Goal: Transaction & Acquisition: Purchase product/service

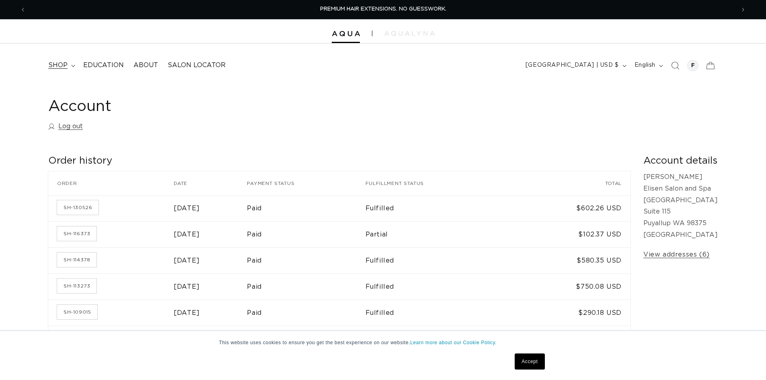
click at [53, 66] on span "shop" at bounding box center [57, 65] width 19 height 8
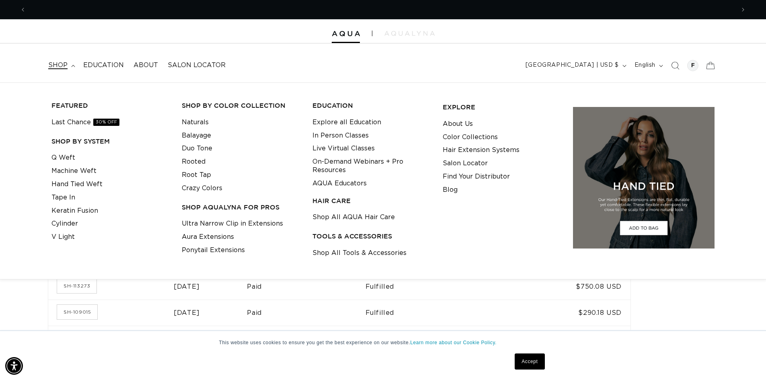
scroll to position [0, 1419]
click at [69, 198] on link "Tape In" at bounding box center [63, 197] width 24 height 13
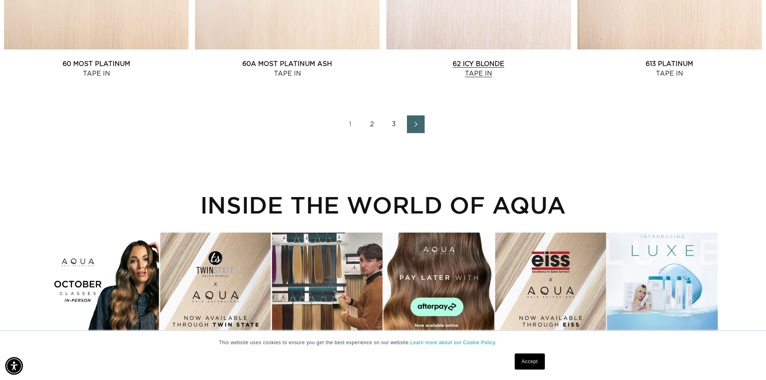
scroll to position [1207, 0]
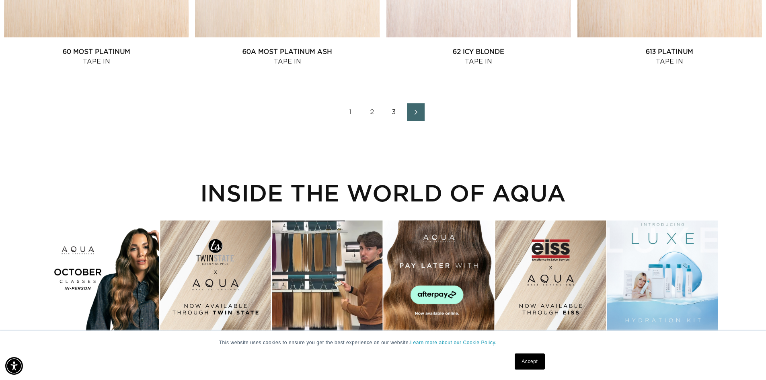
click at [394, 111] on link "3" at bounding box center [394, 112] width 18 height 18
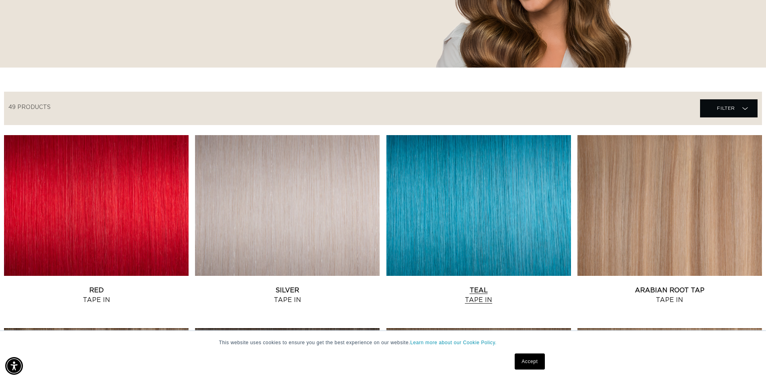
scroll to position [282, 0]
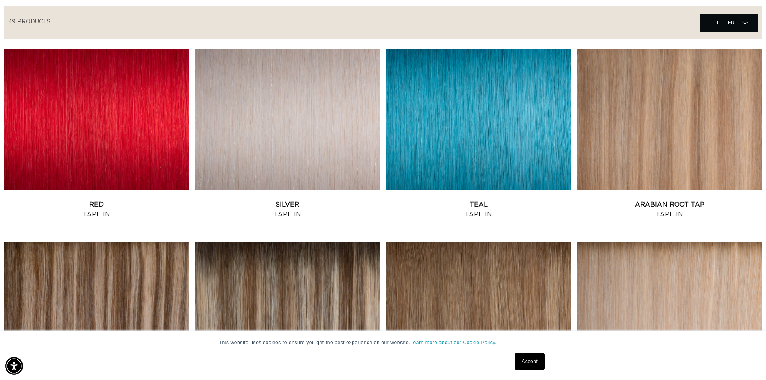
click at [469, 200] on link "Teal Tape In" at bounding box center [479, 209] width 185 height 19
click at [478, 211] on link "Teal Tape In" at bounding box center [479, 209] width 185 height 19
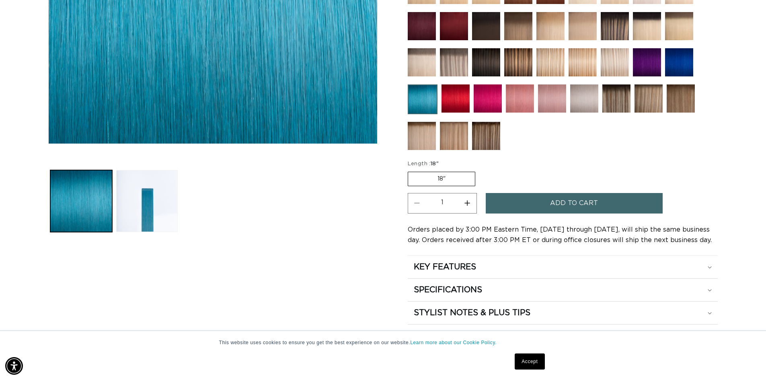
scroll to position [282, 0]
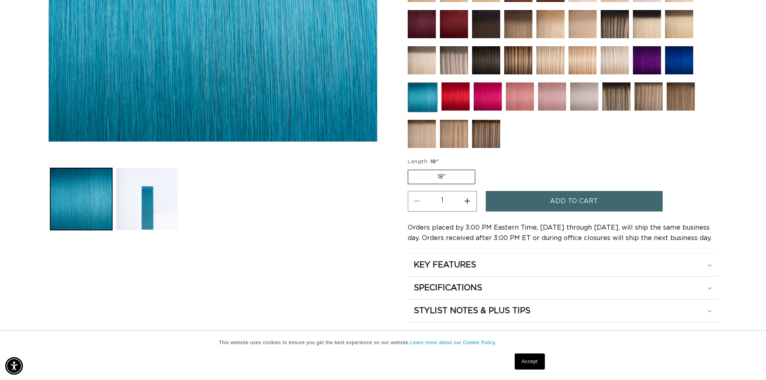
click at [453, 175] on label "18" Variant sold out or unavailable" at bounding box center [442, 177] width 68 height 14
click at [410, 169] on input "18" Variant sold out or unavailable" at bounding box center [410, 168] width 0 height 0
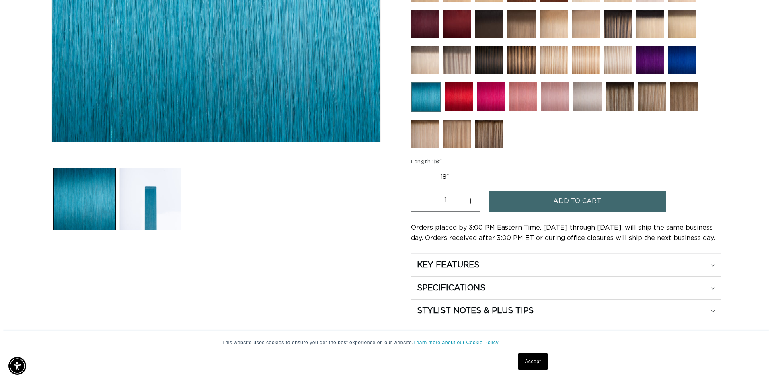
scroll to position [0, 0]
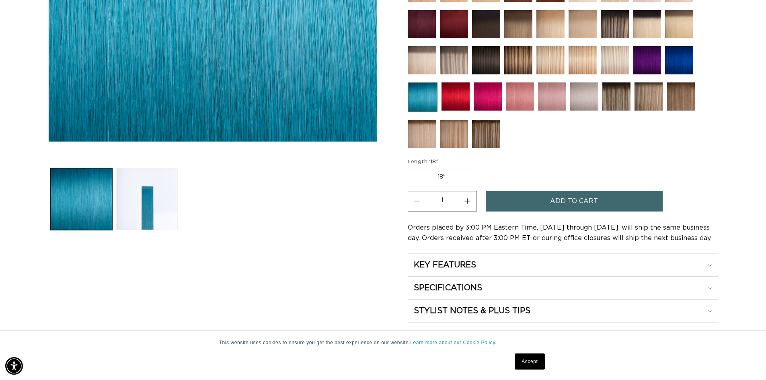
click at [552, 201] on span "Add to cart" at bounding box center [574, 201] width 48 height 21
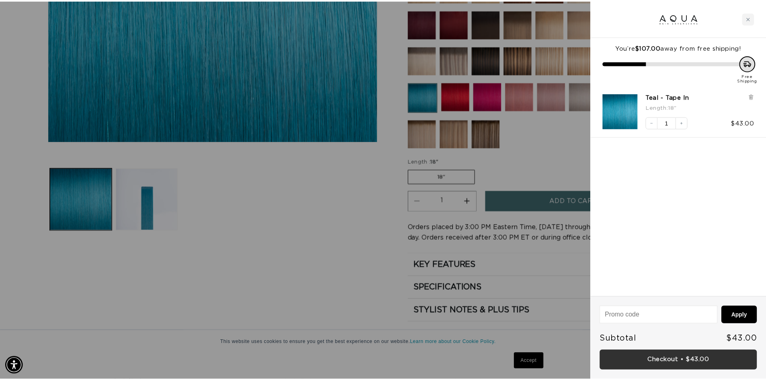
scroll to position [0, 715]
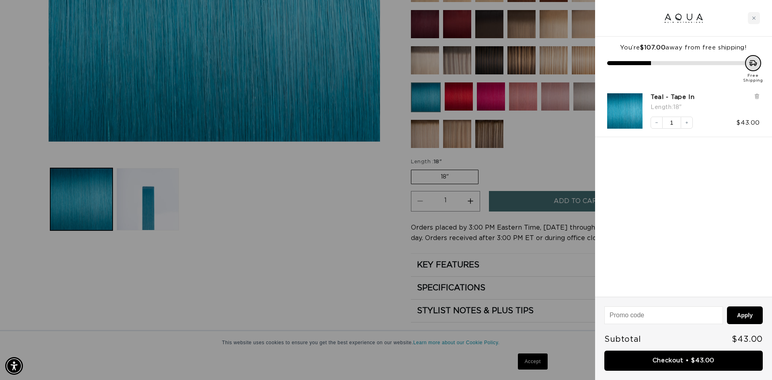
click at [329, 185] on div at bounding box center [386, 190] width 772 height 380
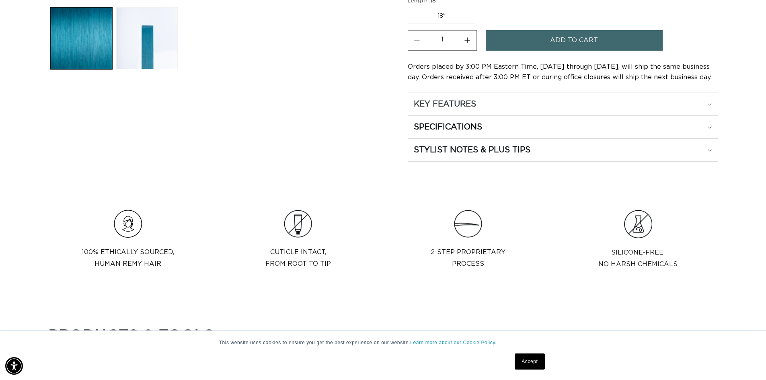
scroll to position [0, 709]
click at [501, 107] on div "KEY FEATURES" at bounding box center [563, 104] width 298 height 10
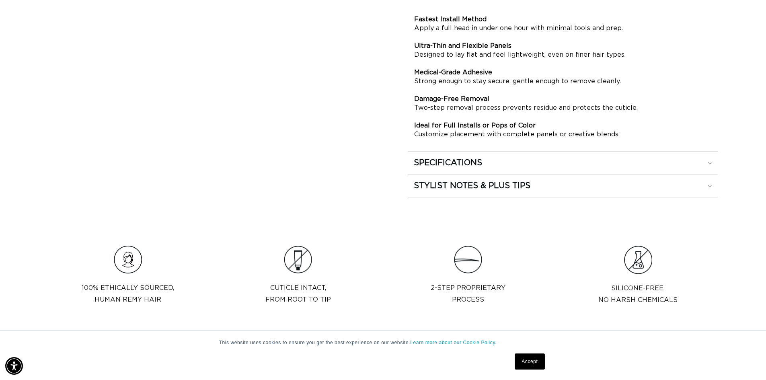
scroll to position [563, 0]
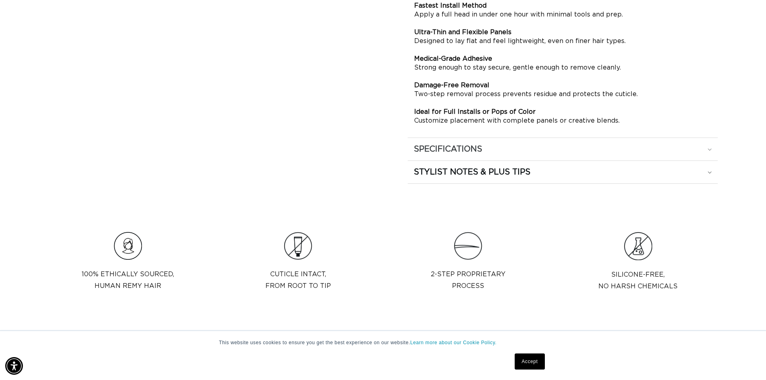
click at [529, 154] on div "SPECIFICATIONS" at bounding box center [563, 149] width 298 height 10
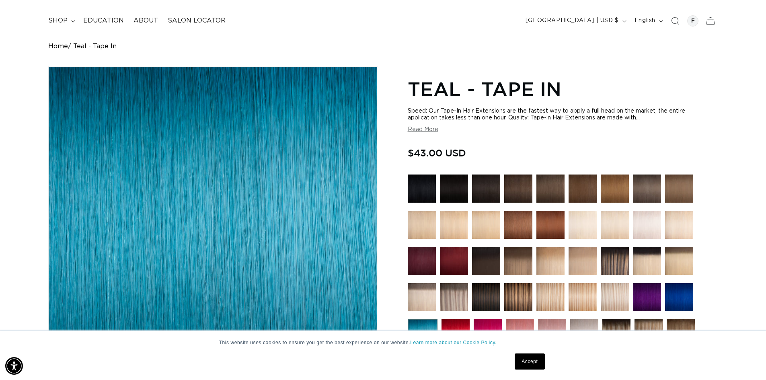
scroll to position [40, 0]
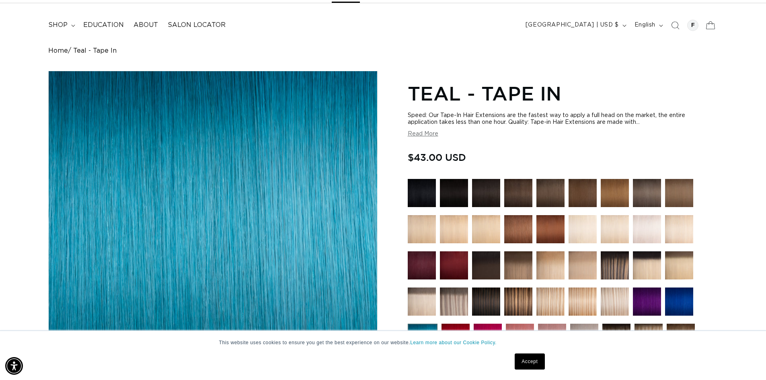
click at [713, 22] on icon at bounding box center [710, 25] width 19 height 19
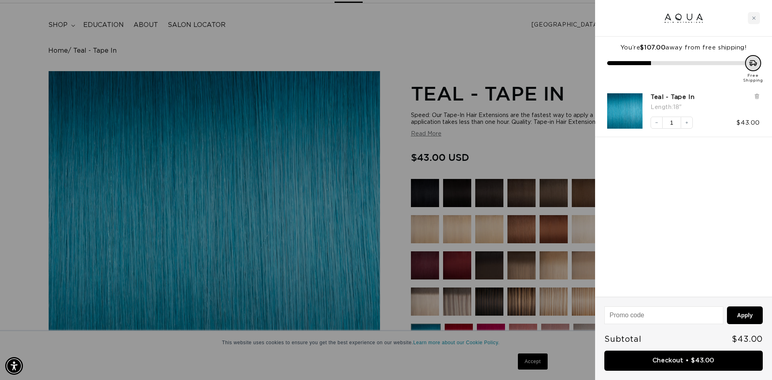
scroll to position [0, 1431]
